Goal: Transaction & Acquisition: Purchase product/service

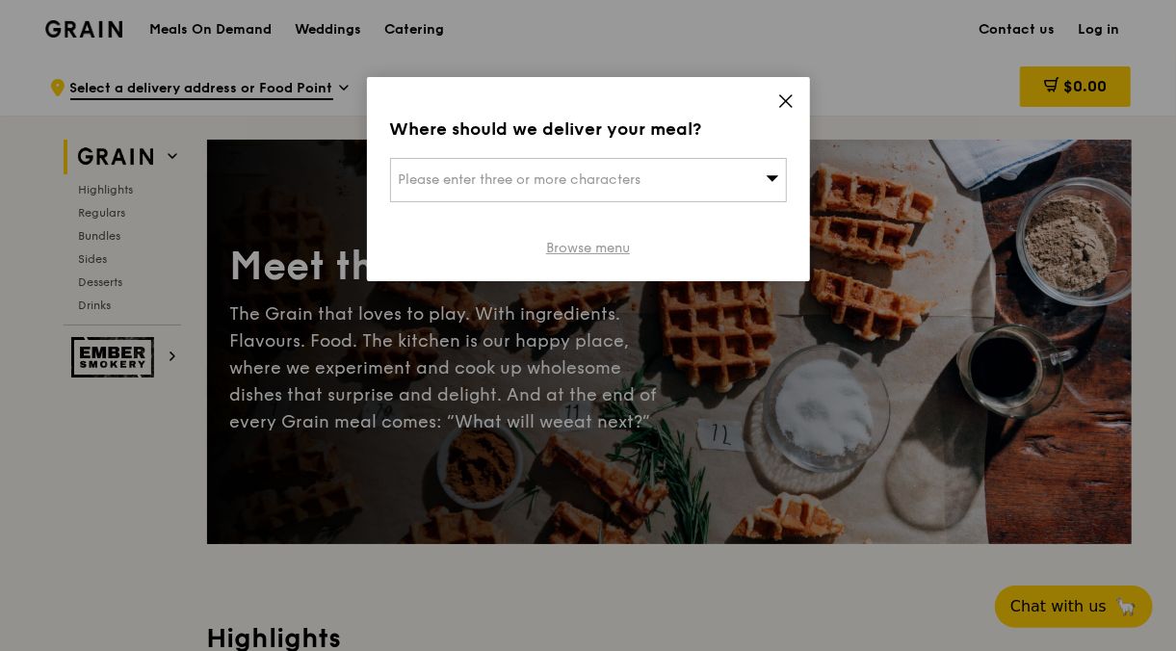
click at [615, 250] on link "Browse menu" at bounding box center [588, 248] width 84 height 19
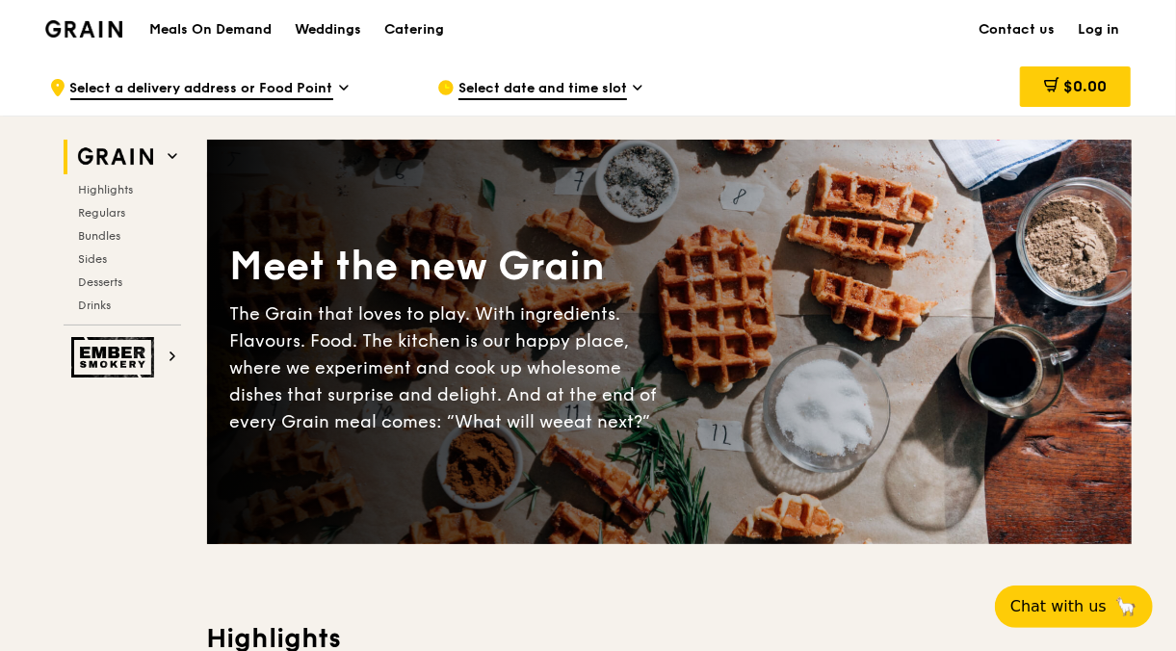
click at [226, 27] on h1 "Meals On Demand" at bounding box center [210, 29] width 122 height 19
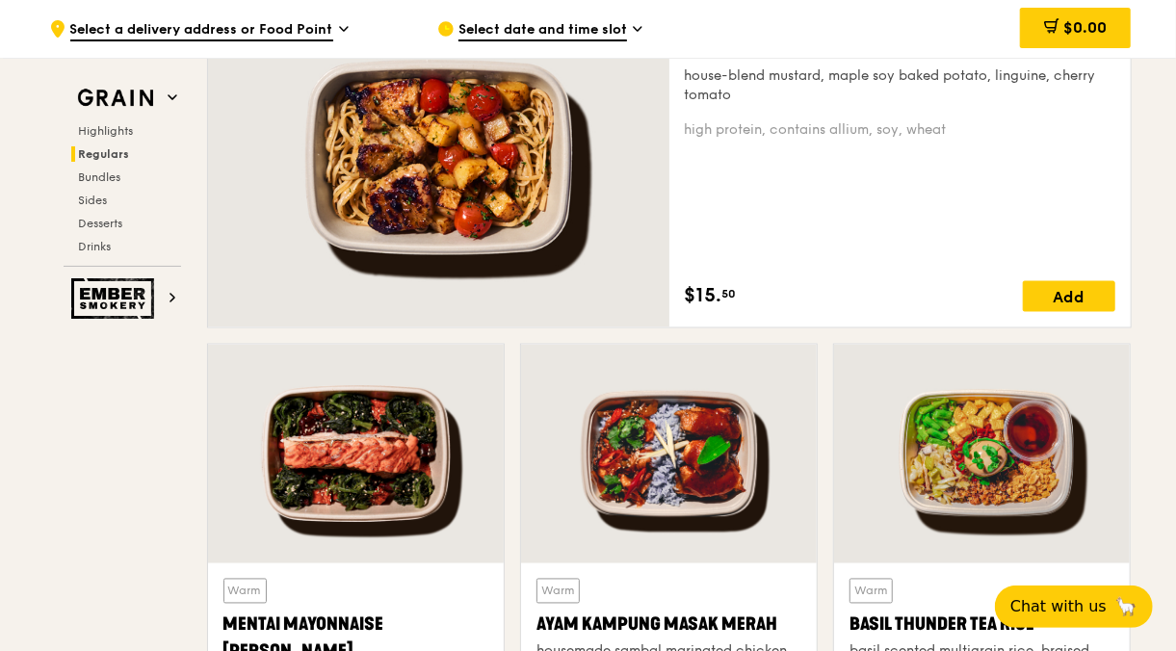
scroll to position [1330, 0]
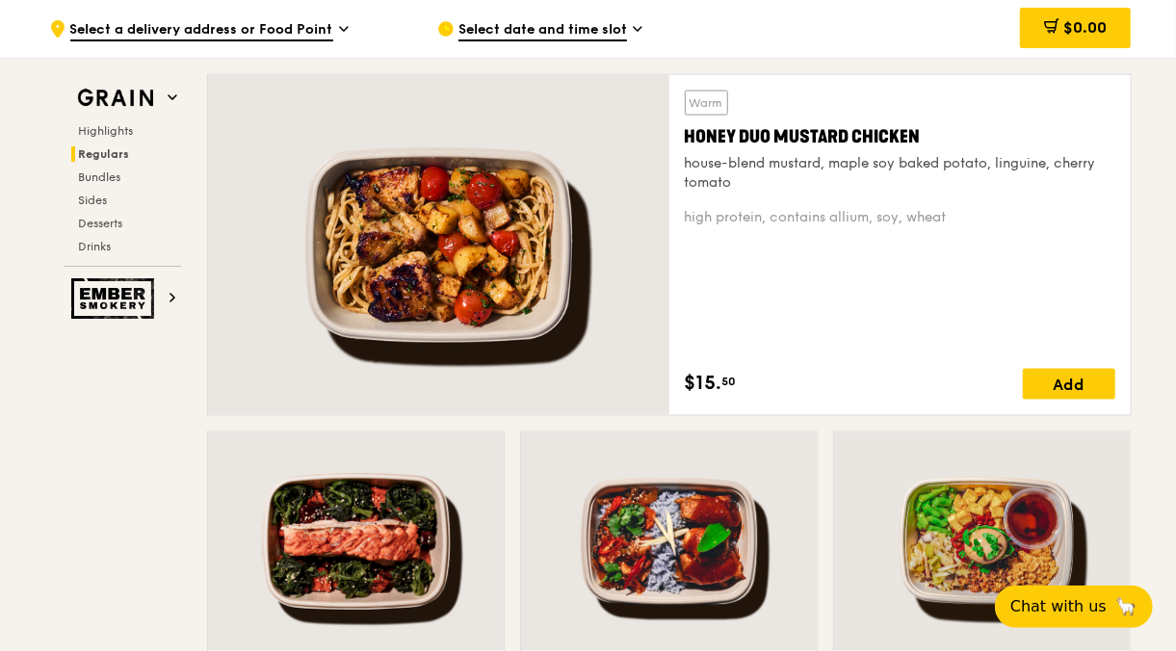
click at [625, 32] on span "Select date and time slot" at bounding box center [542, 30] width 169 height 21
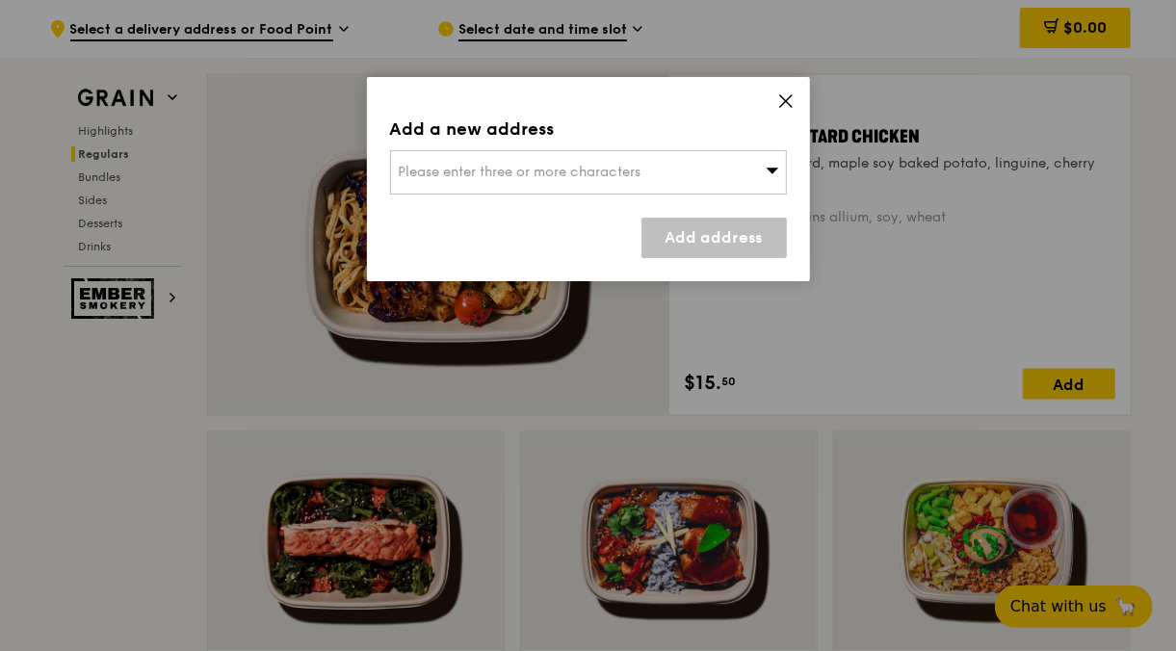
click at [782, 103] on icon at bounding box center [786, 101] width 12 height 12
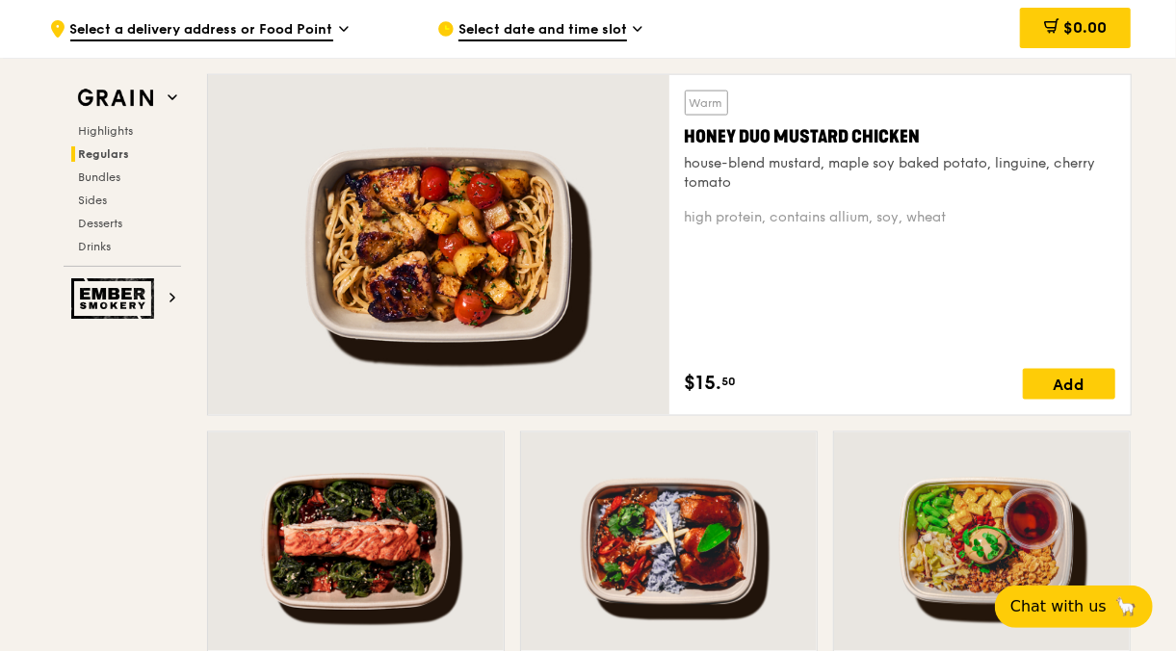
click at [636, 33] on icon at bounding box center [638, 28] width 10 height 17
click at [569, 37] on span "Select date and time slot" at bounding box center [542, 30] width 169 height 21
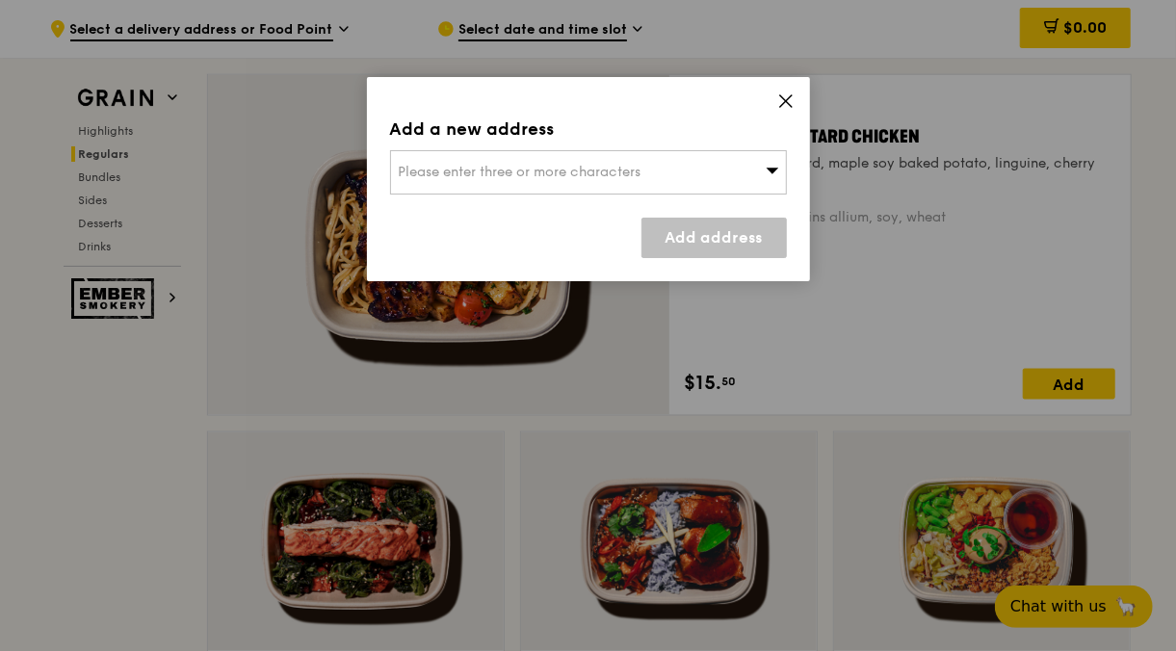
click at [786, 98] on icon at bounding box center [785, 100] width 17 height 17
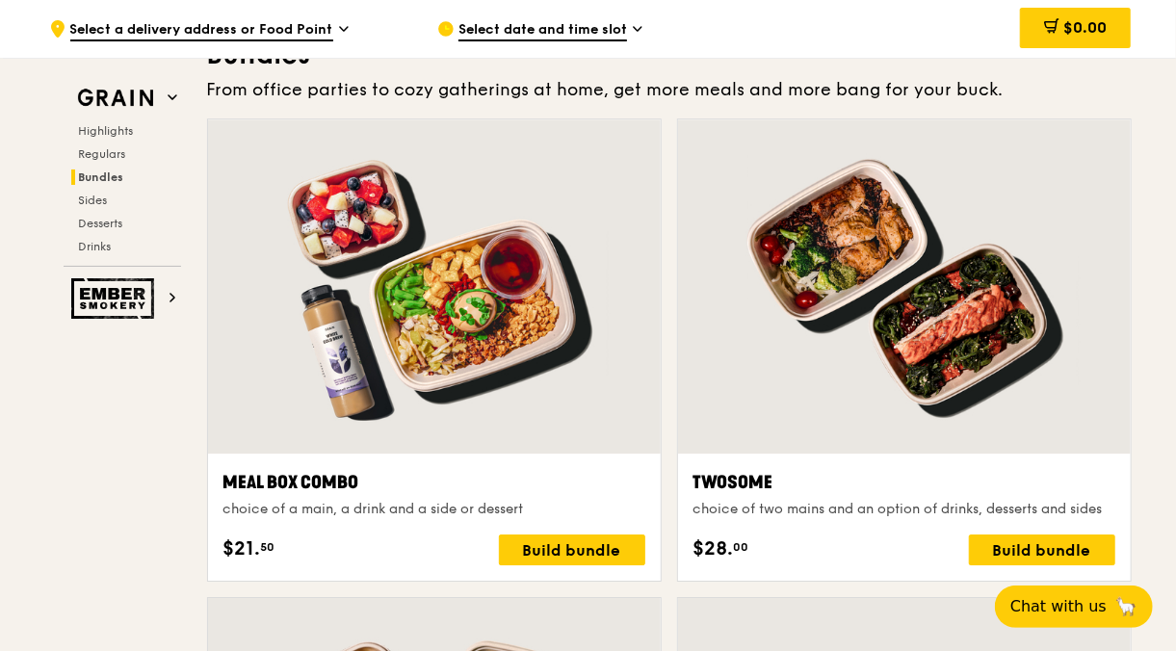
scroll to position [2903, 0]
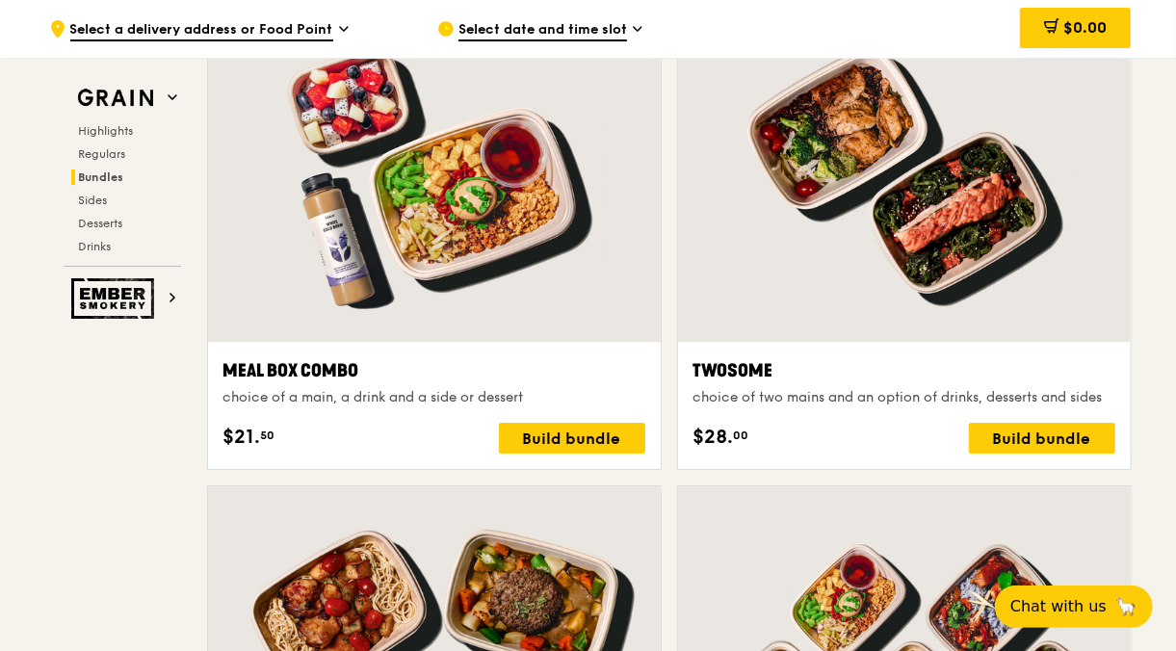
drag, startPoint x: 1174, startPoint y: 249, endPoint x: 1172, endPoint y: 269, distance: 19.4
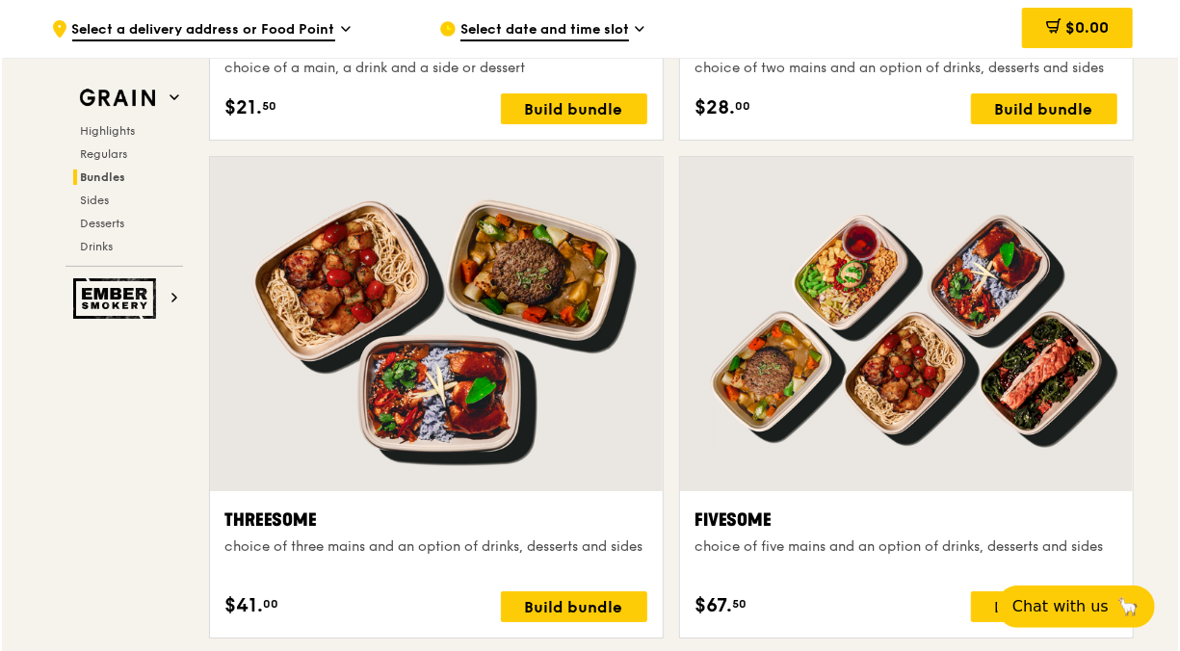
scroll to position [3396, 0]
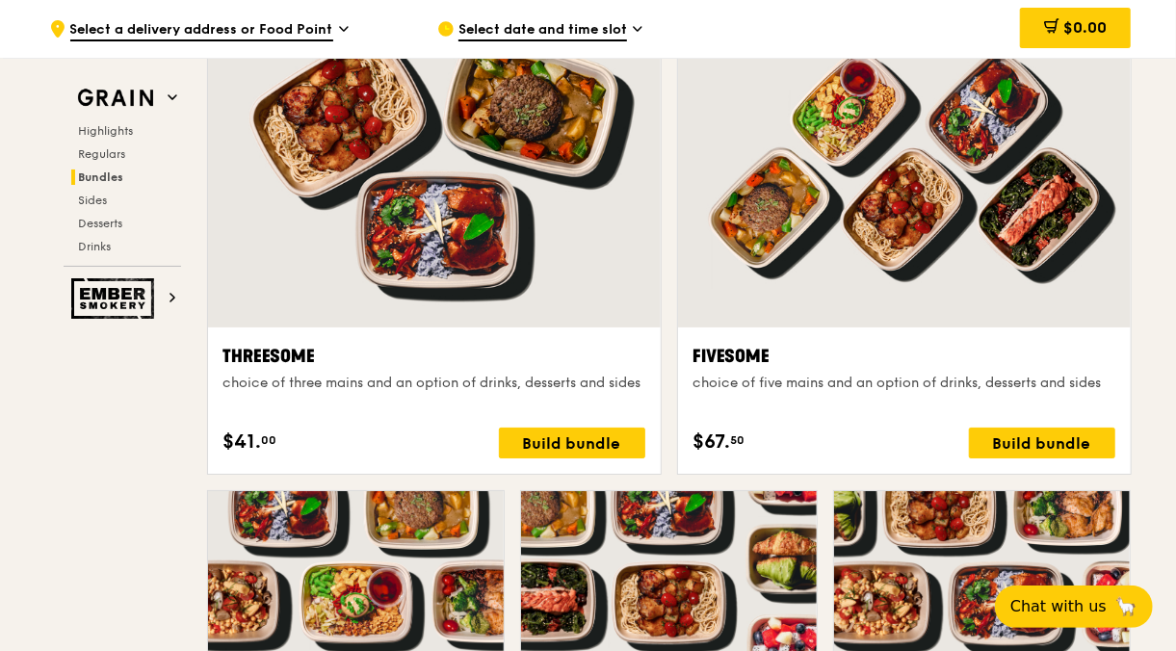
click at [962, 247] on div at bounding box center [904, 160] width 453 height 334
click at [306, 35] on span "Select a delivery address or Food Point" at bounding box center [201, 30] width 263 height 21
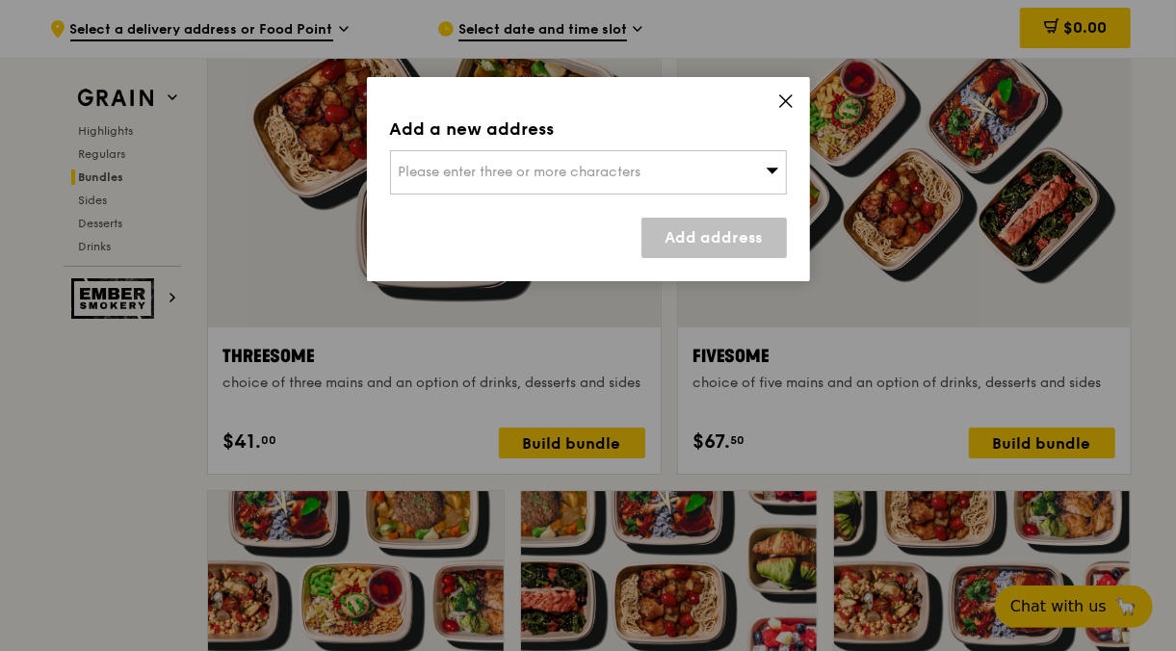
click at [771, 175] on icon at bounding box center [772, 170] width 13 height 14
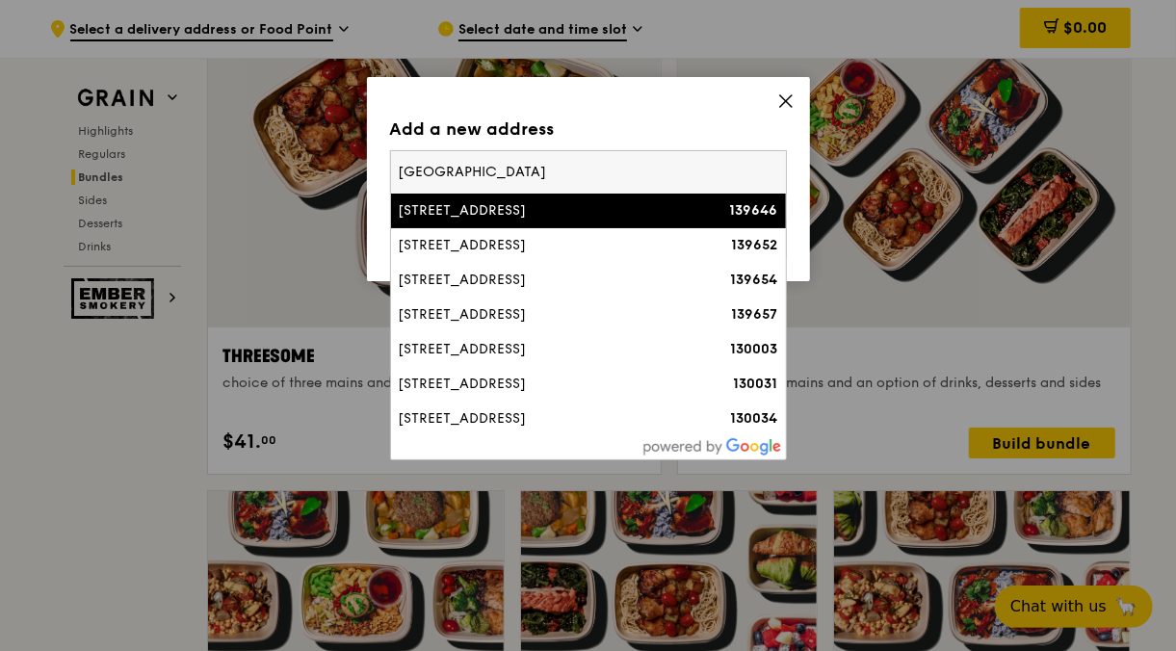
click at [399, 172] on input "[GEOGRAPHIC_DATA]" at bounding box center [588, 172] width 395 height 42
type input "[STREET_ADDRESS]"
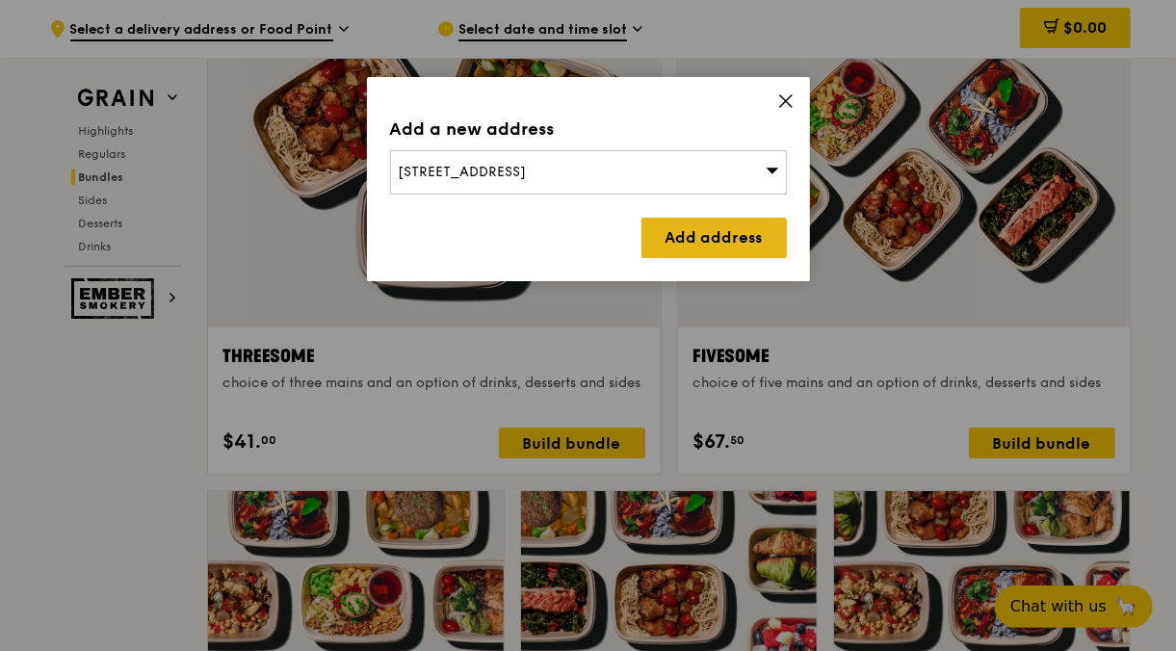
click at [754, 237] on link "Add address" at bounding box center [713, 238] width 145 height 40
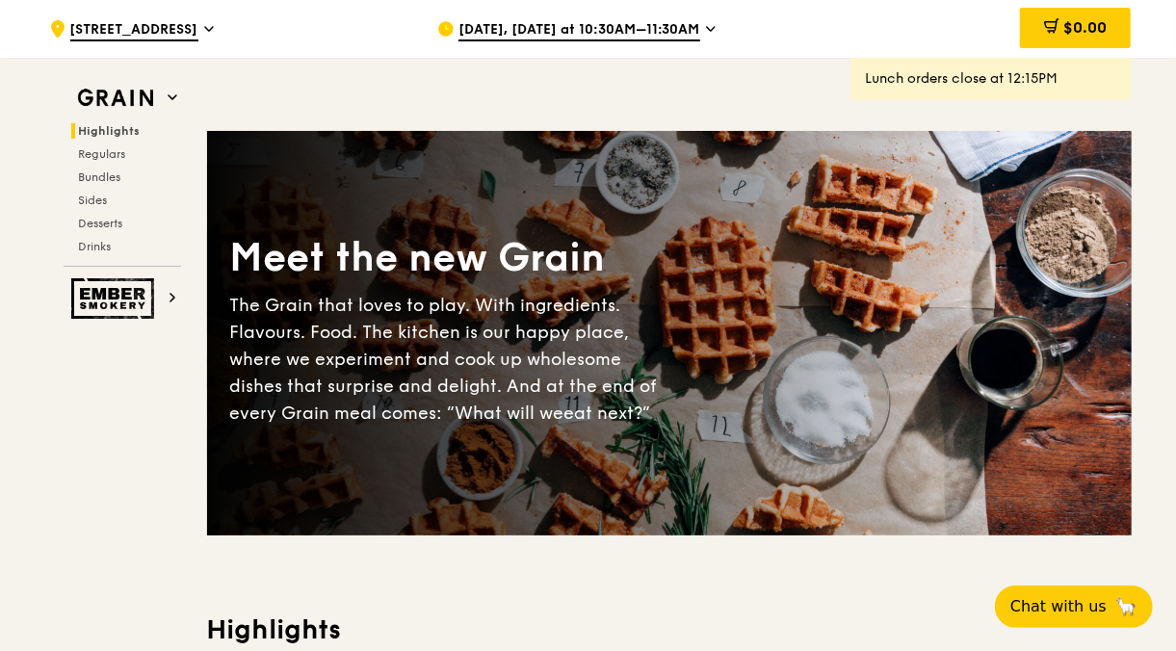
scroll to position [0, 0]
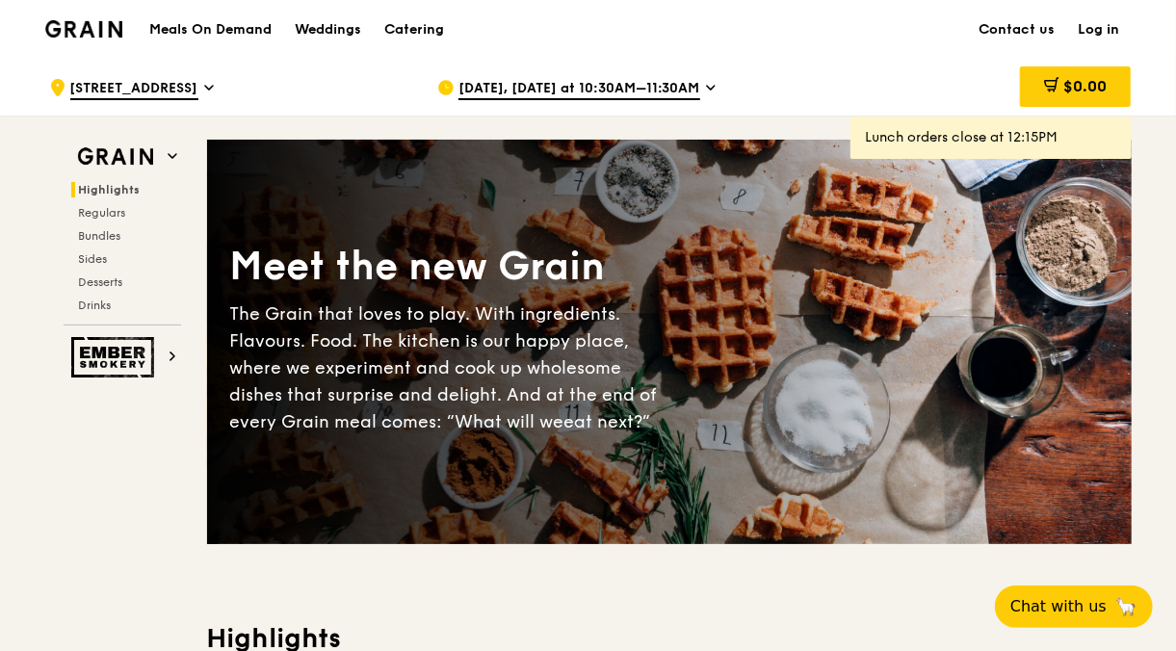
click at [687, 91] on span "[DATE], [DATE] at 10:30AM–11:30AM" at bounding box center [579, 89] width 242 height 21
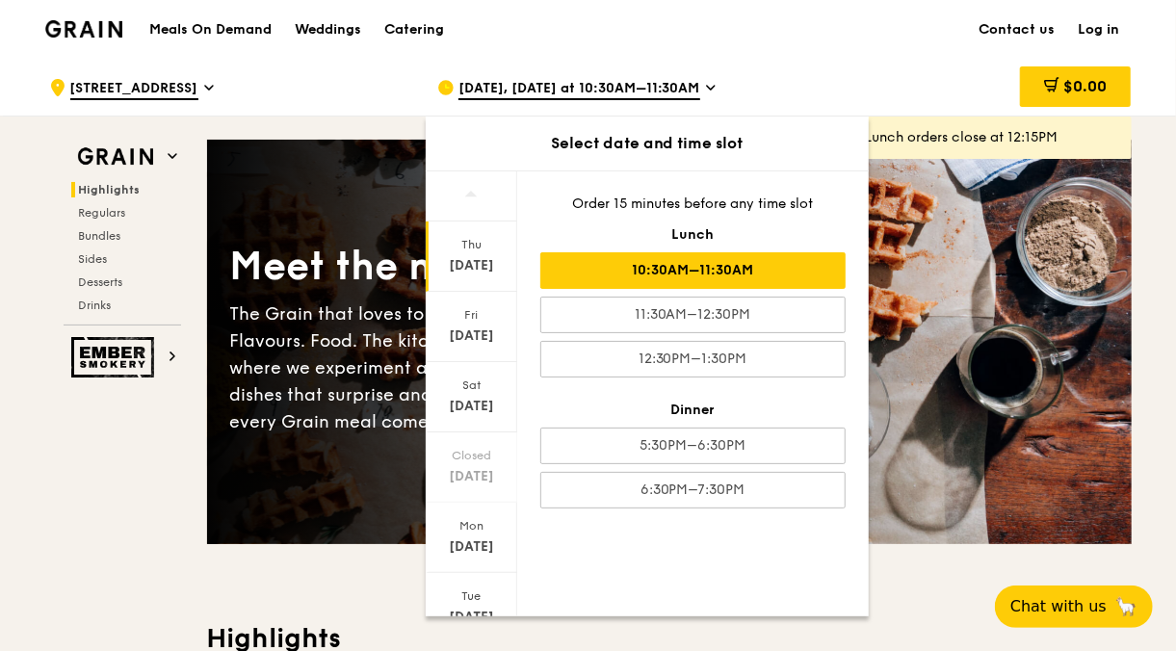
drag, startPoint x: 513, startPoint y: 434, endPoint x: 516, endPoint y: 472, distance: 37.7
click at [516, 472] on div "[DATE] [DATE] [DATE] Closed [DATE] [DATE] [DATE] [DATE] Order 15 minutes before…" at bounding box center [647, 393] width 443 height 446
drag, startPoint x: 516, startPoint y: 472, endPoint x: 517, endPoint y: 579, distance: 106.9
click at [517, 579] on div "[DATE] [DATE] [DATE] Closed [DATE] [DATE] [DATE] [DATE] Order 15 minutes before…" at bounding box center [647, 393] width 443 height 446
click at [516, 586] on div "[DATE] [DATE] [DATE] Closed [DATE] [DATE] [DATE] [DATE]" at bounding box center [471, 393] width 91 height 445
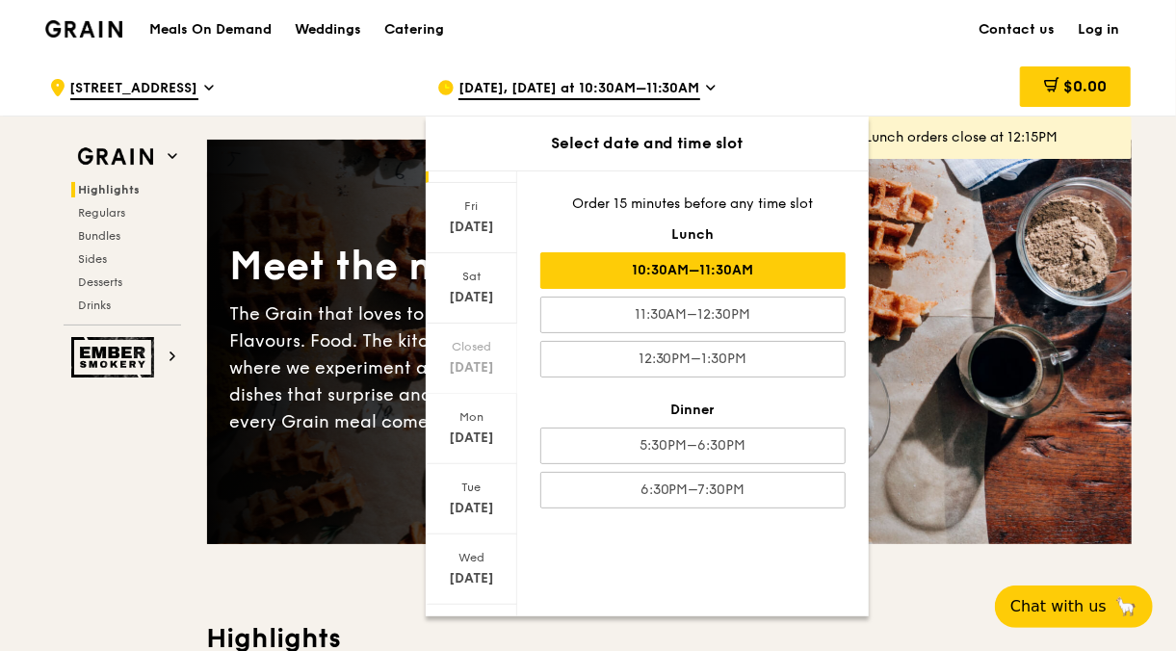
scroll to position [143, 0]
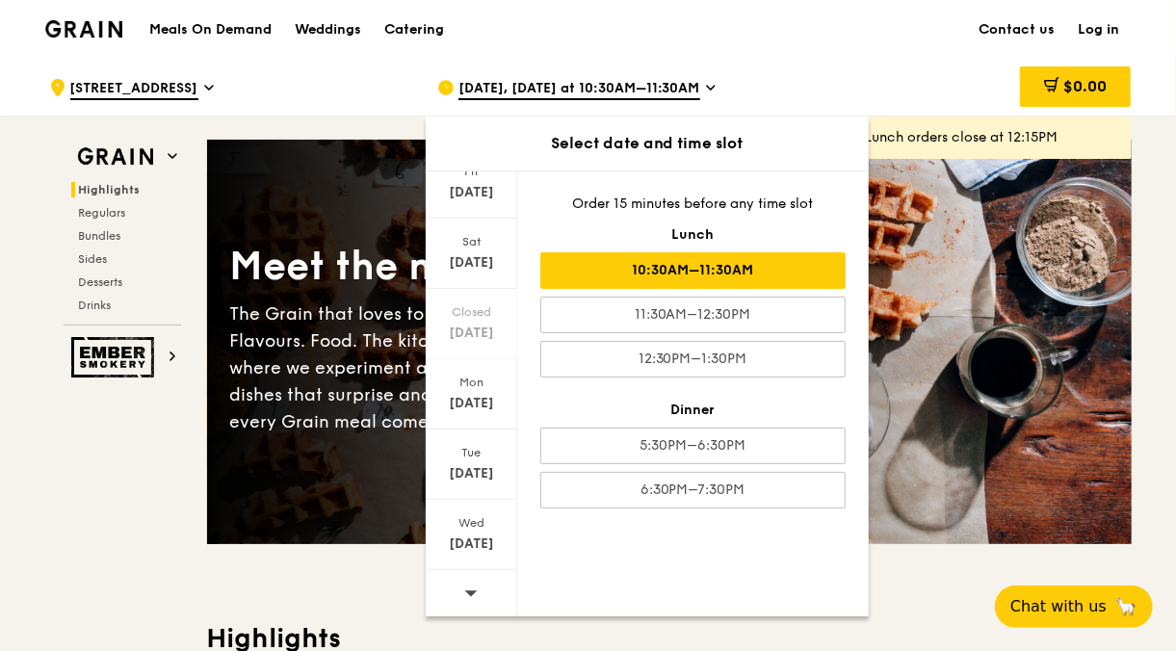
click at [475, 590] on icon at bounding box center [470, 593] width 13 height 14
click at [465, 551] on div "[DATE]" at bounding box center [471, 535] width 91 height 70
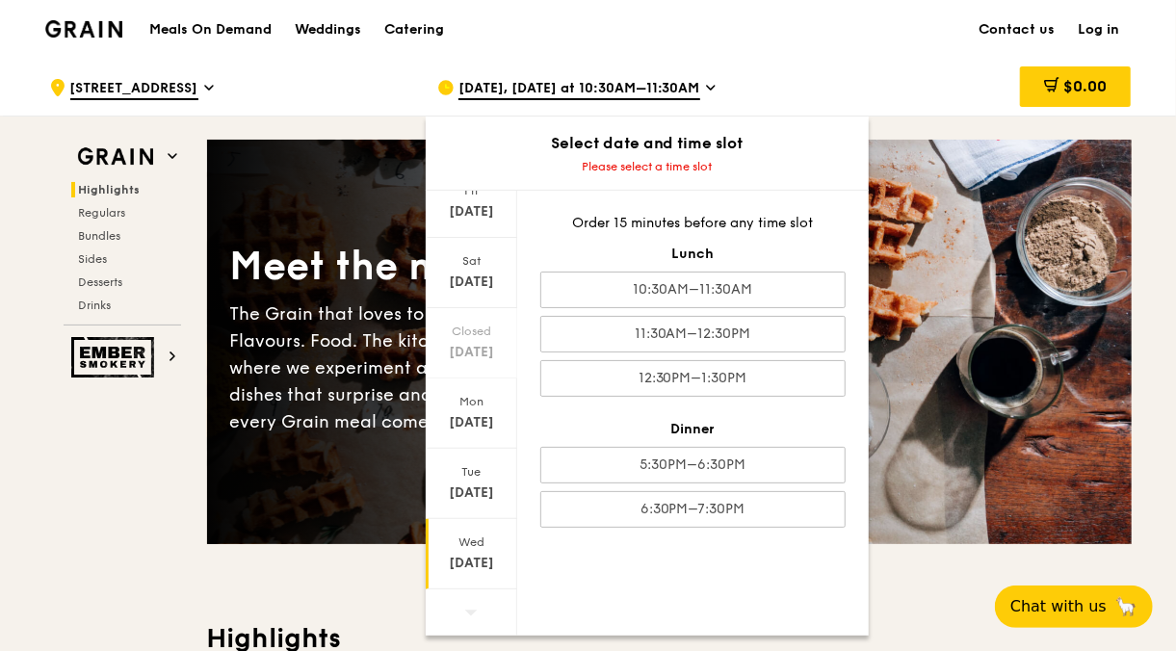
drag, startPoint x: 791, startPoint y: 323, endPoint x: 853, endPoint y: 436, distance: 129.7
click at [853, 436] on div "Order 15 minutes before any time slot Lunch 10:30AM–11:30AM 11:30AM–12:30PM 12:…" at bounding box center [693, 371] width 352 height 360
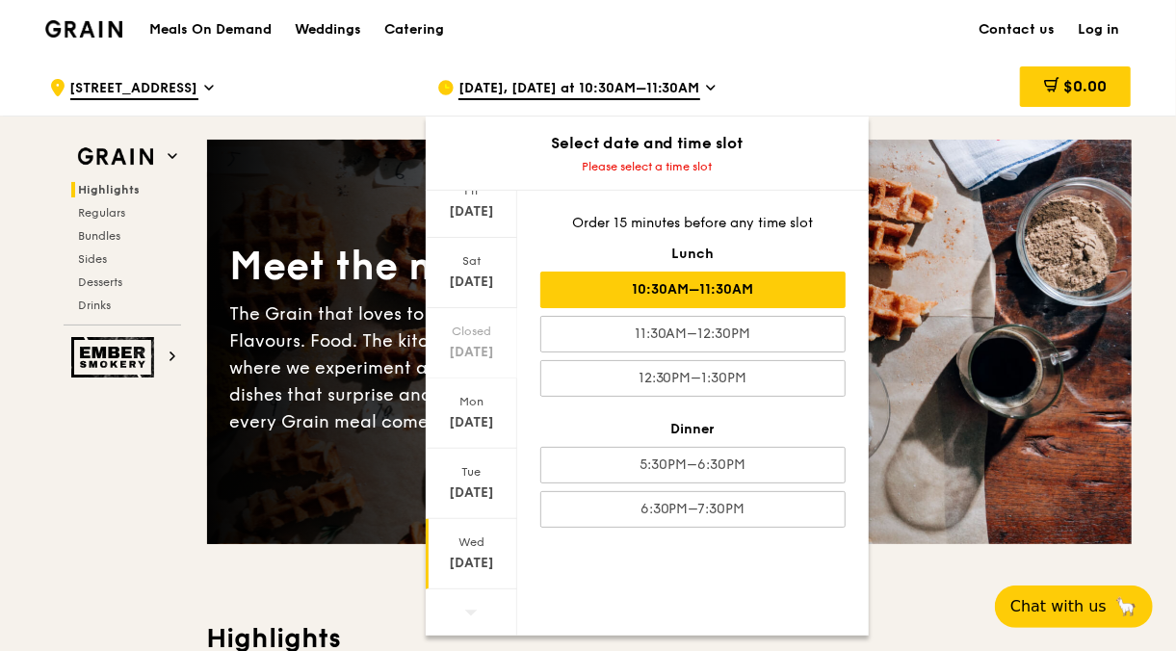
drag, startPoint x: 853, startPoint y: 436, endPoint x: 720, endPoint y: 286, distance: 200.6
click at [720, 286] on div "10:30AM–11:30AM" at bounding box center [692, 290] width 305 height 37
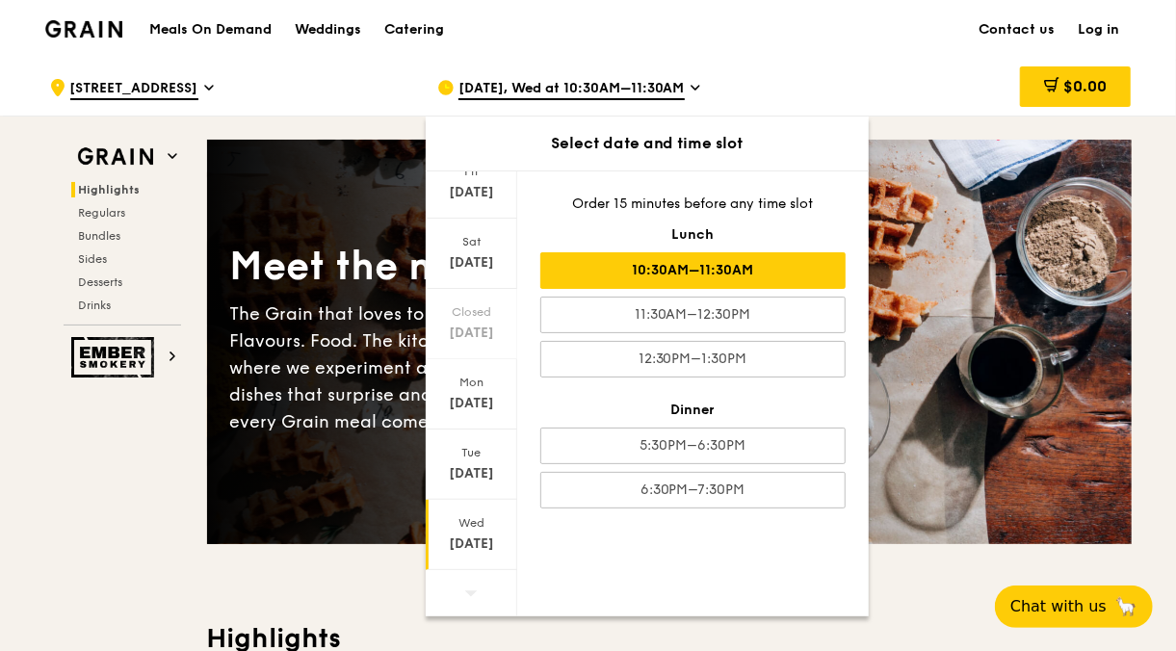
click at [914, 81] on div "$0.00" at bounding box center [977, 88] width 310 height 58
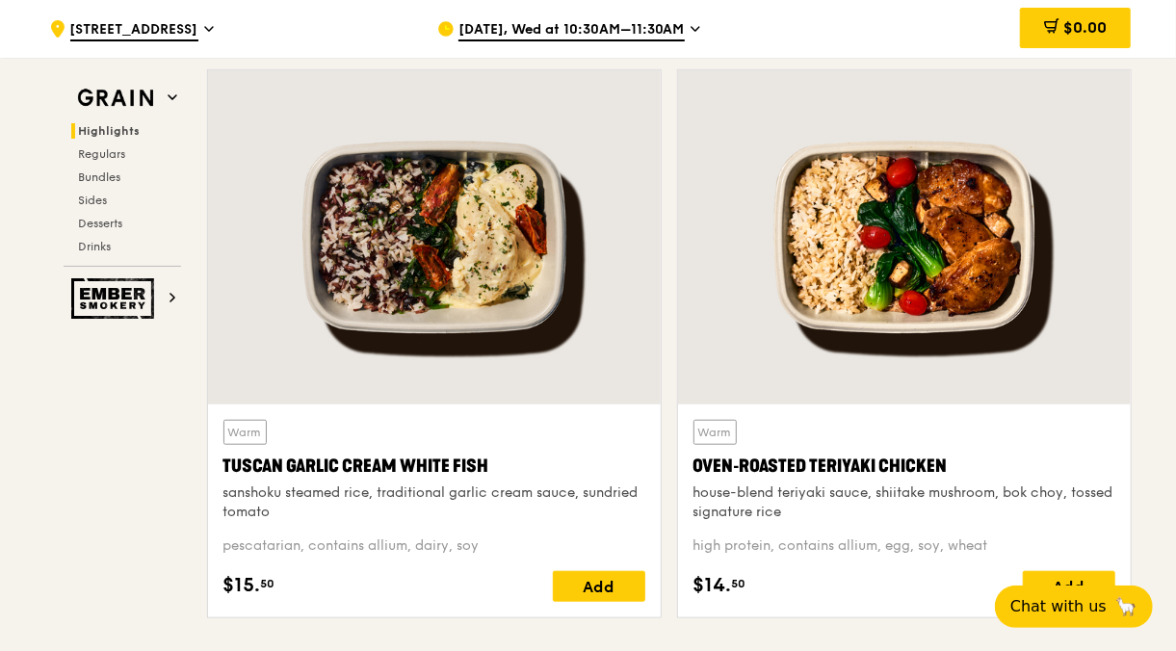
scroll to position [624, 0]
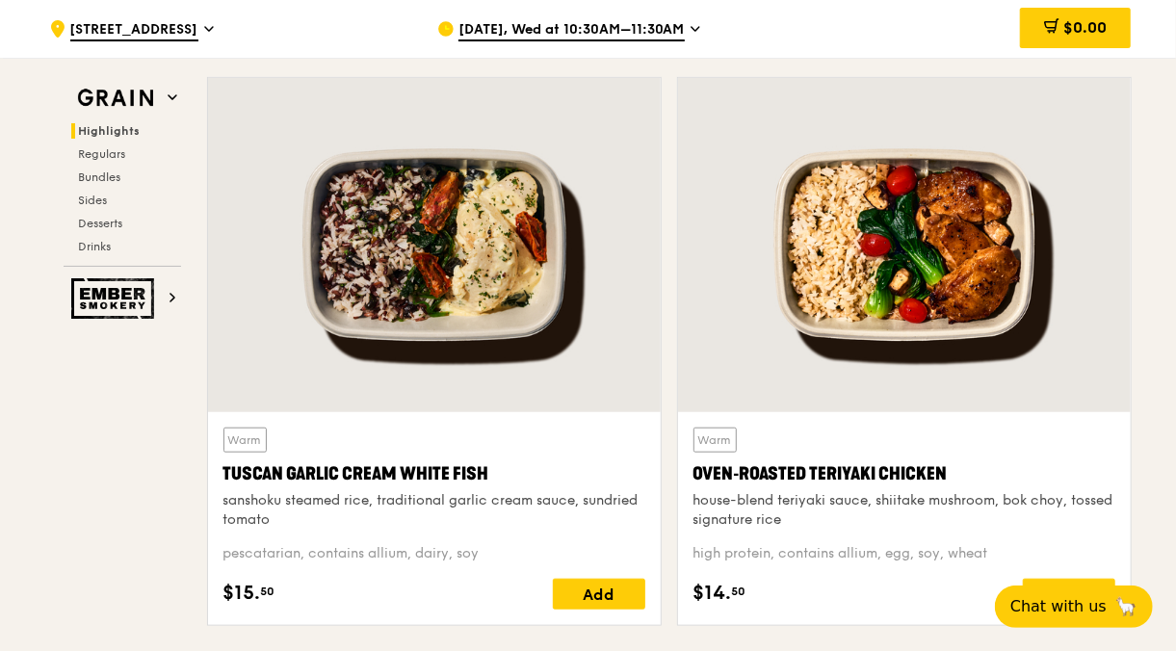
click at [423, 497] on div "sanshoku steamed rice, traditional garlic cream sauce, sundried tomato" at bounding box center [434, 510] width 422 height 39
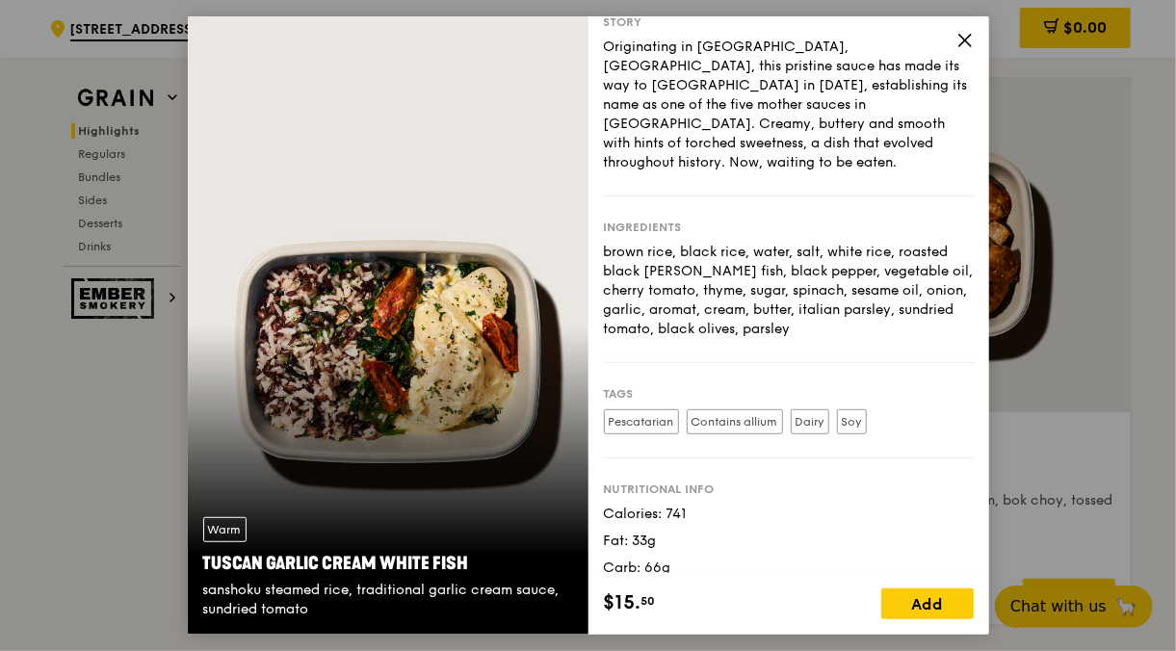
scroll to position [0, 0]
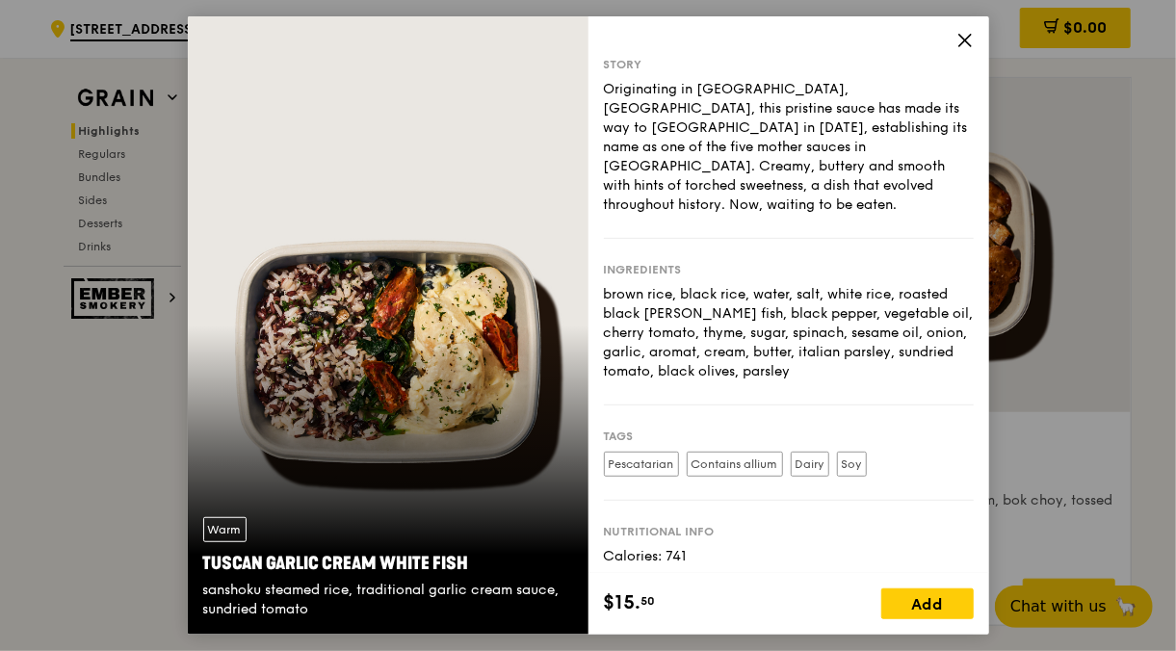
click at [961, 41] on icon at bounding box center [964, 40] width 17 height 17
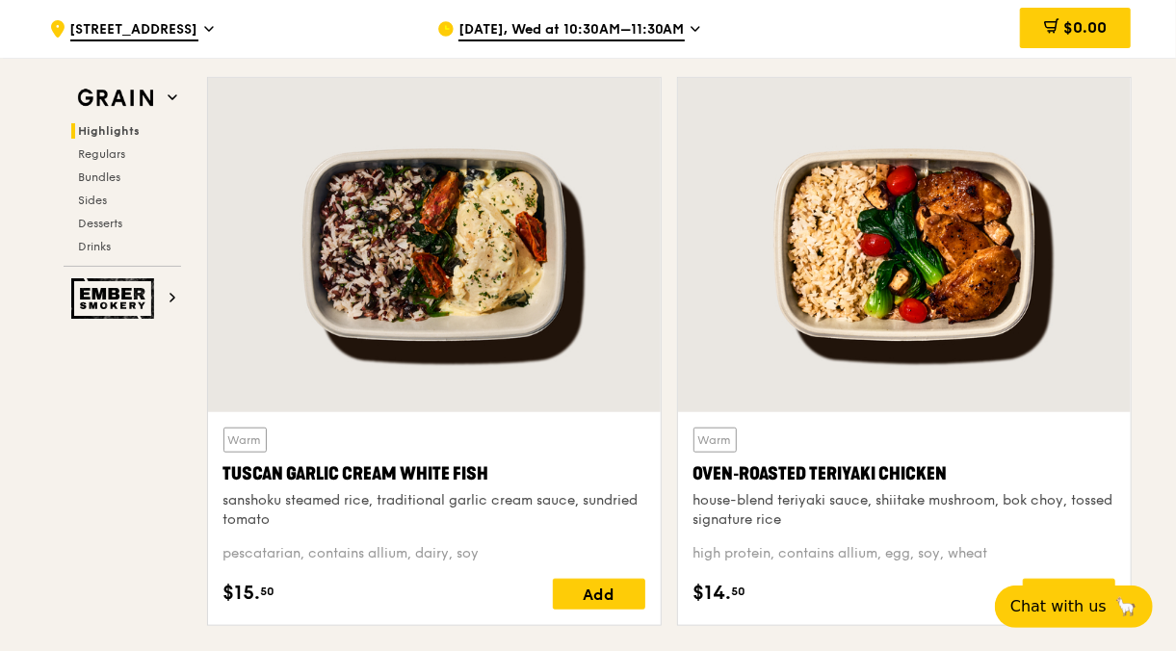
click at [1121, 400] on div at bounding box center [904, 245] width 453 height 334
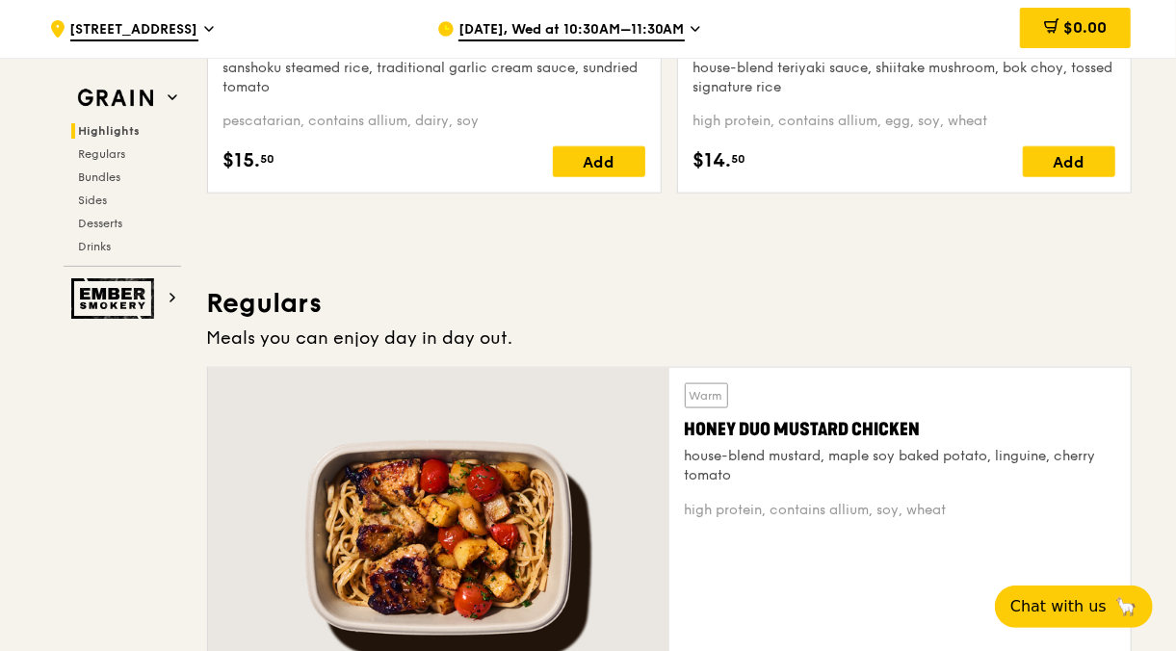
scroll to position [744, 0]
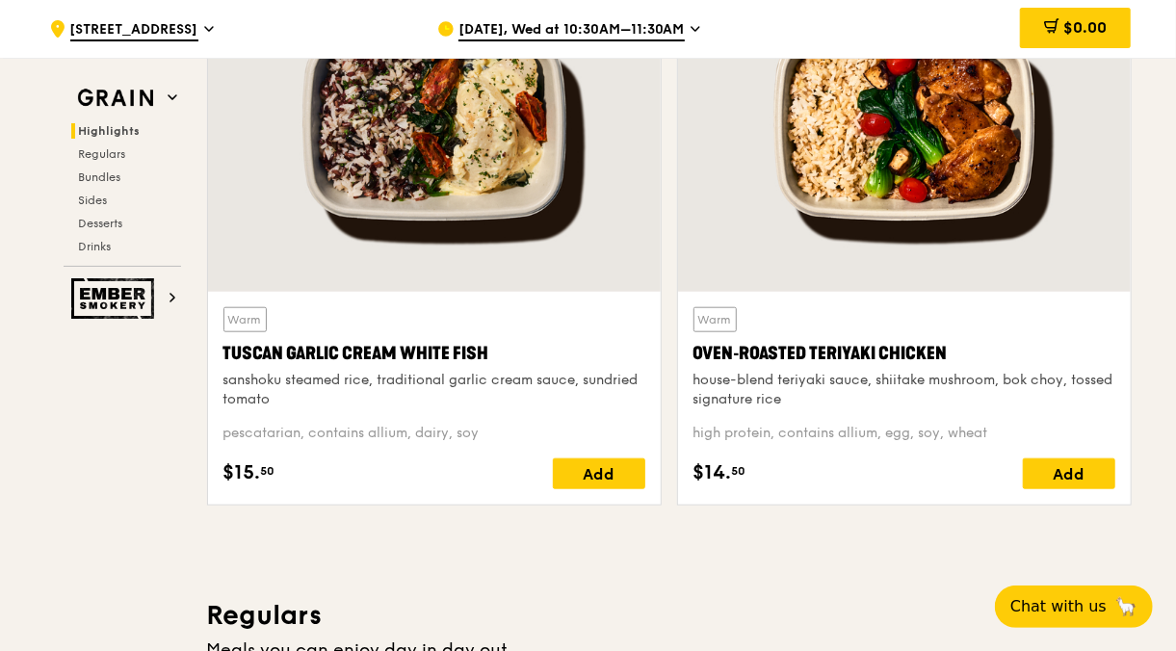
click at [1120, 247] on div at bounding box center [904, 125] width 453 height 334
